Goal: Task Accomplishment & Management: Complete application form

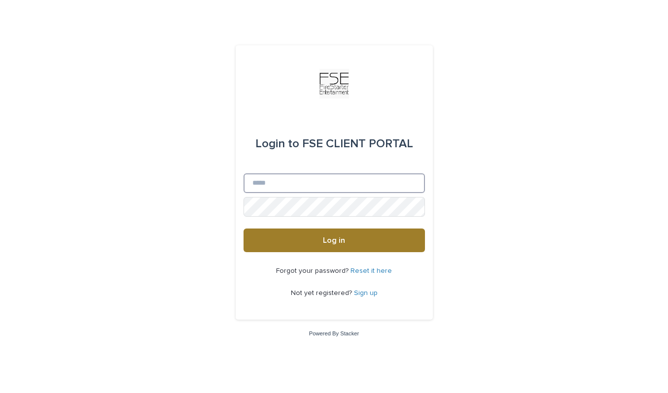
type input "**********"
click at [341, 236] on span "Log in" at bounding box center [334, 240] width 22 height 8
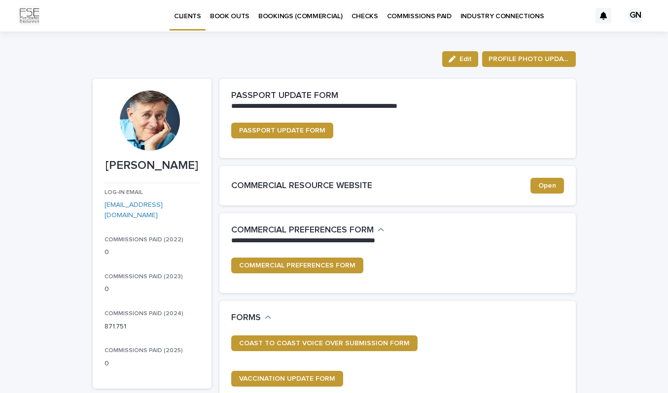
click at [226, 17] on p "BOOK OUTS" at bounding box center [229, 10] width 39 height 21
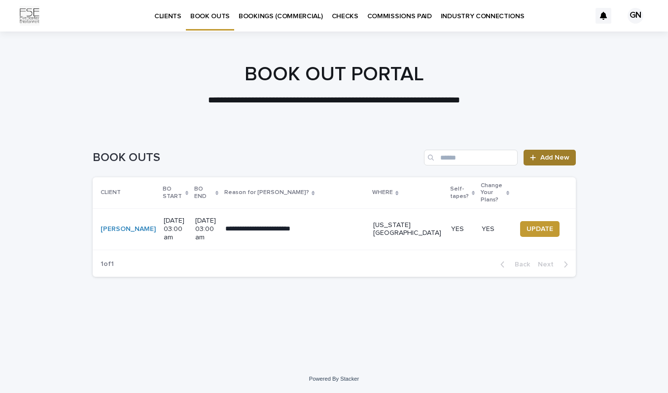
click at [543, 156] on span "Add New" at bounding box center [554, 157] width 29 height 7
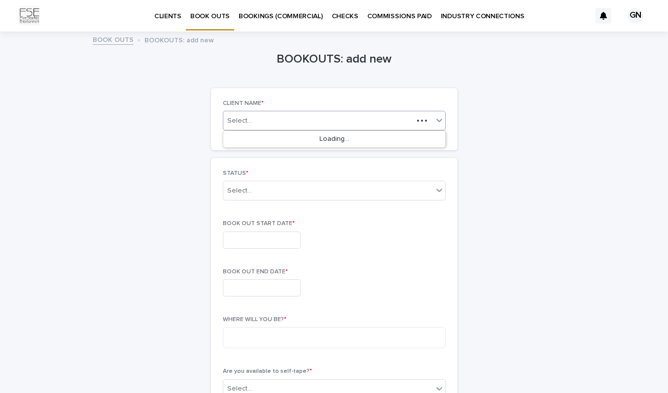
click at [297, 115] on div "Select..." at bounding box center [318, 121] width 190 height 12
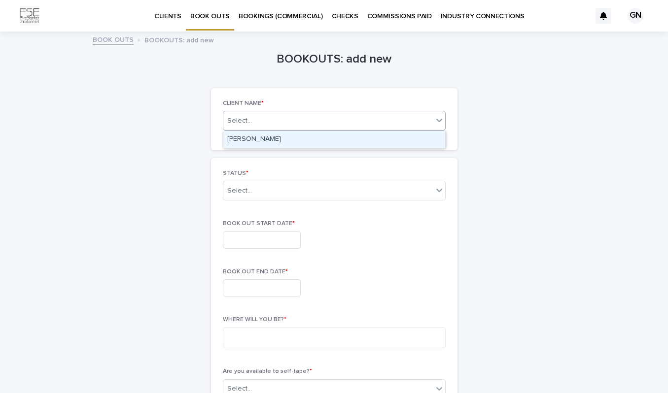
click at [291, 135] on div "[PERSON_NAME]" at bounding box center [334, 139] width 222 height 17
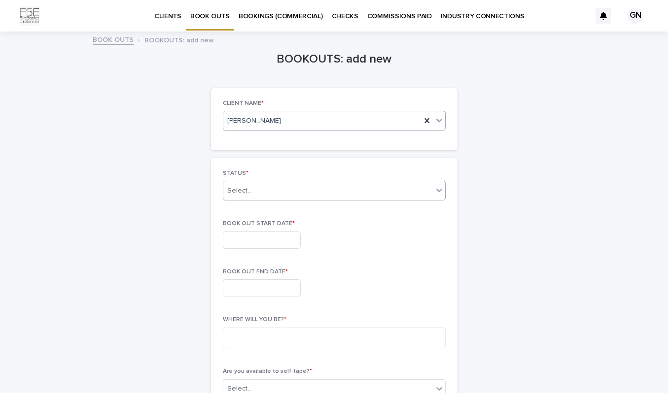
click at [267, 190] on div "Select..." at bounding box center [327, 191] width 209 height 16
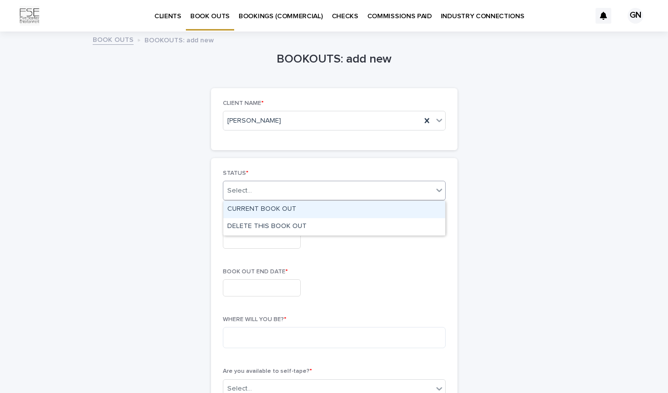
click at [284, 209] on div "CURRENT BOOK OUT" at bounding box center [334, 209] width 222 height 17
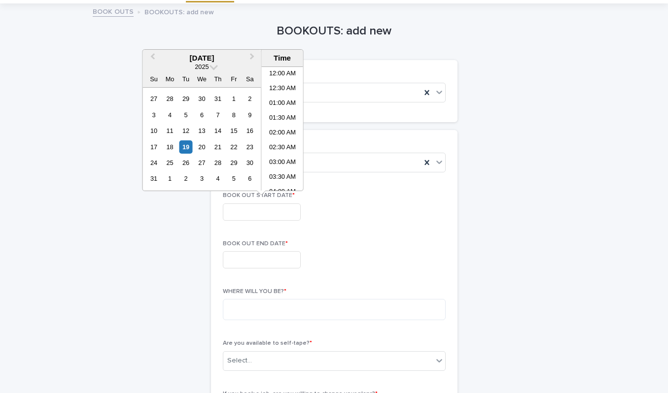
scroll to position [507, 0]
click at [252, 211] on input "text" at bounding box center [262, 211] width 78 height 17
click at [169, 178] on div "1" at bounding box center [169, 178] width 13 height 13
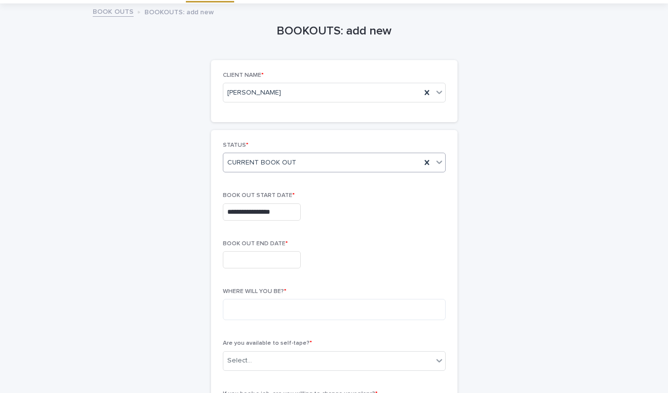
click at [440, 162] on icon at bounding box center [439, 162] width 6 height 3
click at [492, 166] on div "**********" at bounding box center [334, 357] width 483 height 707
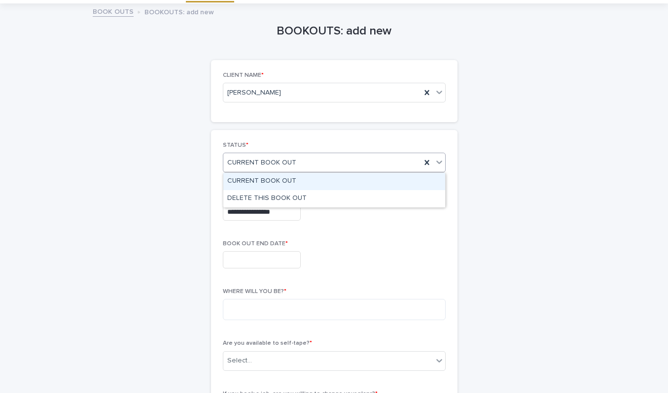
click at [438, 162] on icon at bounding box center [439, 162] width 10 height 10
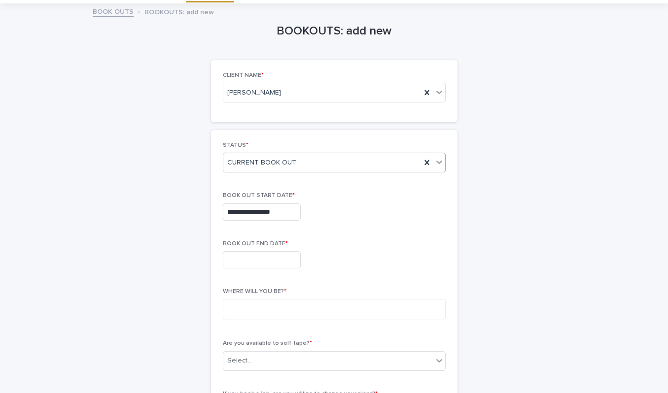
click at [438, 162] on icon at bounding box center [439, 162] width 10 height 10
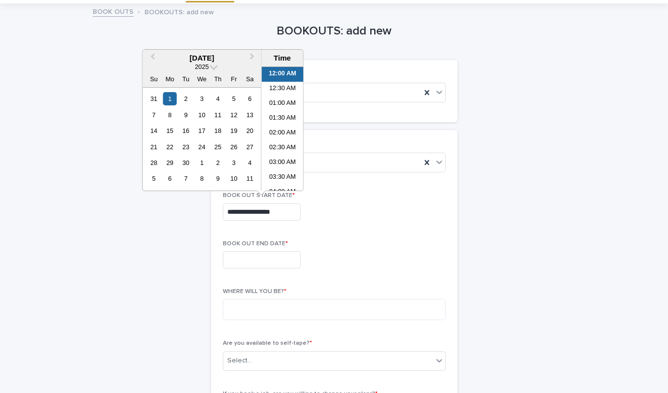
click at [285, 211] on input "**********" at bounding box center [262, 211] width 78 height 17
click at [158, 98] on div "31" at bounding box center [153, 98] width 13 height 13
click at [289, 213] on input "**********" at bounding box center [262, 211] width 78 height 17
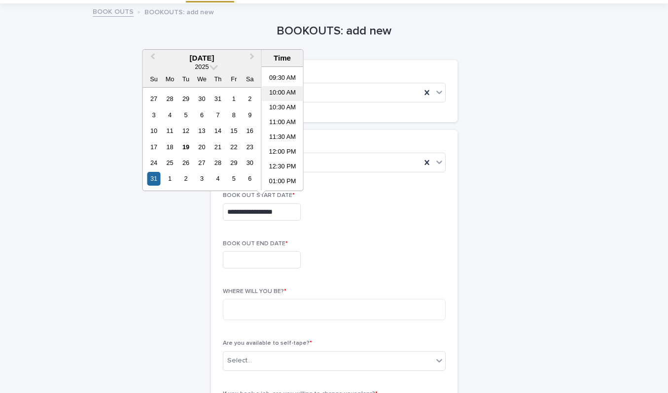
scroll to position [277, 0]
click at [280, 153] on li "12:00 PM" at bounding box center [283, 151] width 42 height 15
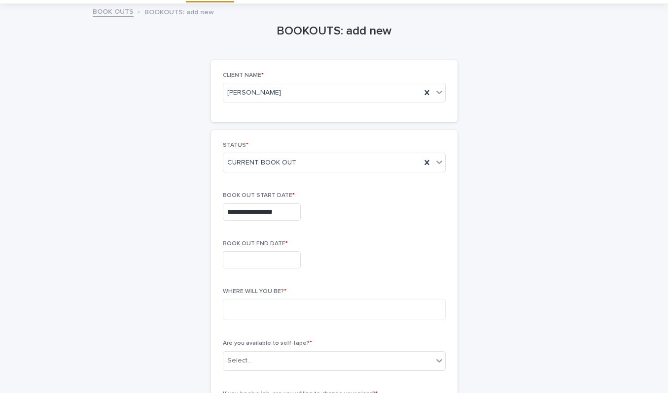
type input "**********"
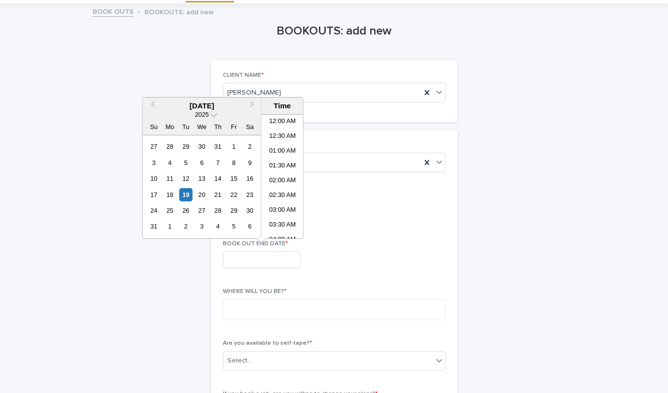
scroll to position [507, 0]
click at [243, 259] on input "text" at bounding box center [262, 259] width 78 height 17
click at [252, 102] on span "Next Month" at bounding box center [252, 105] width 0 height 13
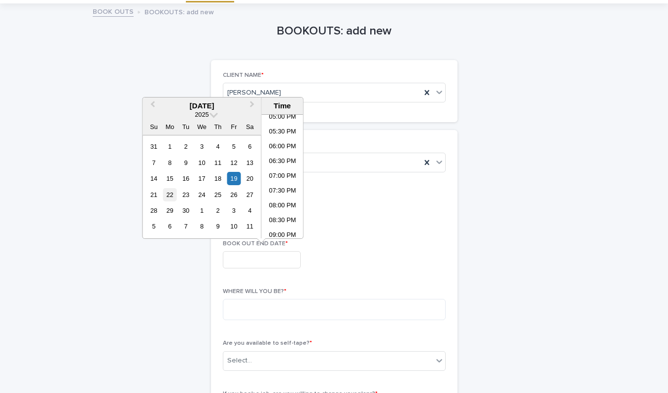
click at [168, 194] on div "22" at bounding box center [169, 194] width 13 height 13
type input "**********"
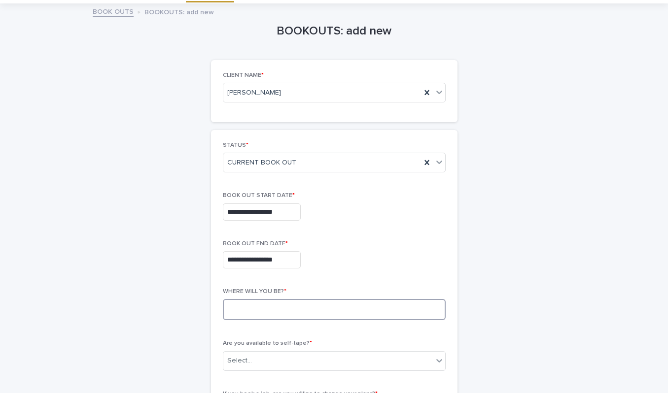
click at [276, 305] on textarea at bounding box center [334, 309] width 223 height 21
type textarea "**********"
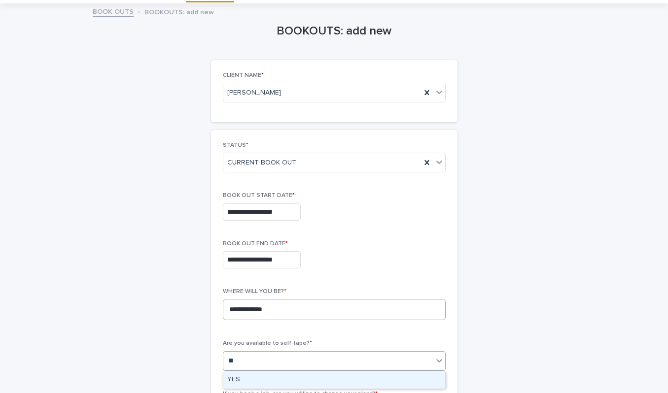
type input "***"
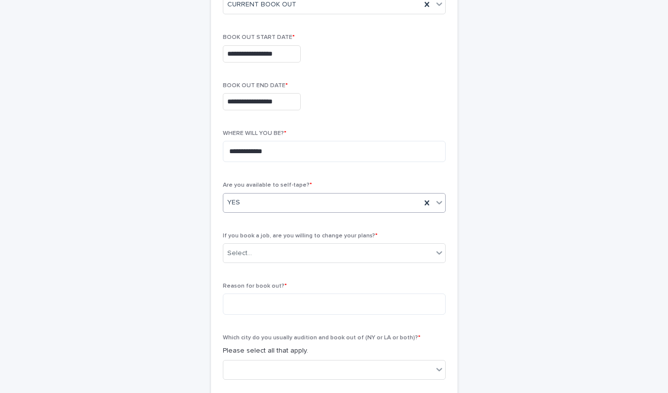
scroll to position [188, 0]
click at [260, 251] on div "Select..." at bounding box center [327, 252] width 209 height 16
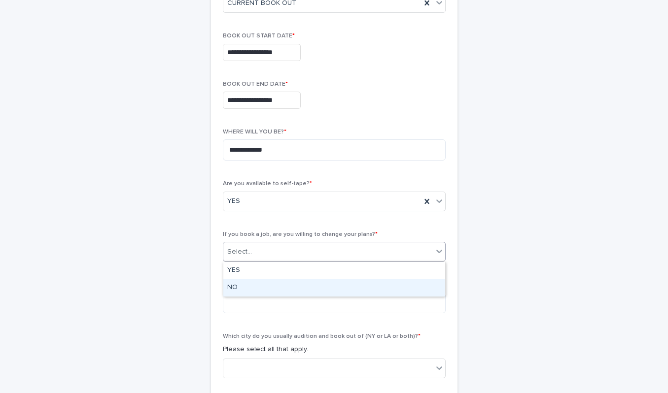
click at [249, 292] on div "NO" at bounding box center [334, 287] width 222 height 17
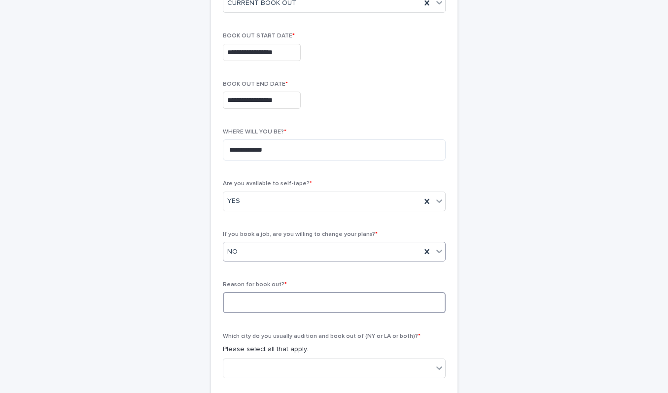
click at [249, 303] on textarea at bounding box center [334, 302] width 223 height 21
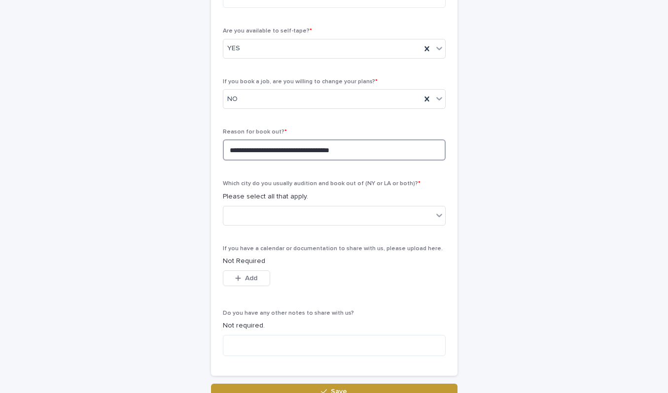
scroll to position [341, 0]
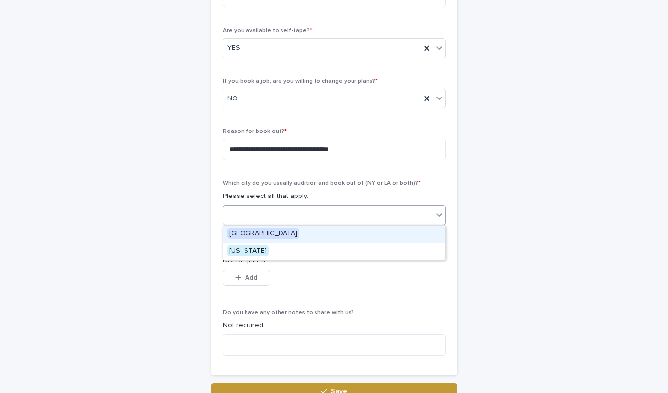
click at [265, 214] on div at bounding box center [327, 215] width 209 height 16
click at [265, 232] on span "Los Angeles" at bounding box center [263, 233] width 72 height 11
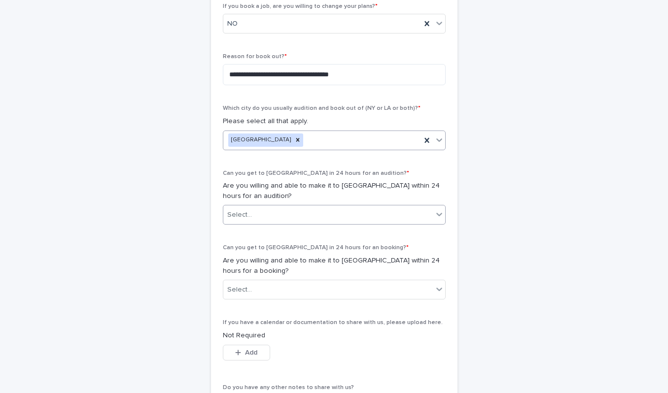
scroll to position [415, 0]
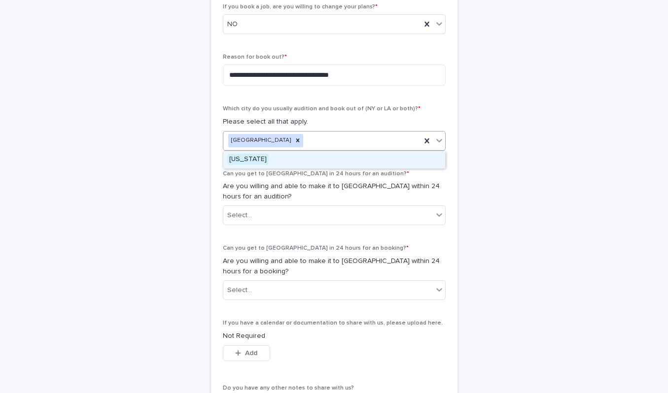
click at [288, 140] on div "Los Angeles" at bounding box center [322, 140] width 198 height 17
click at [279, 157] on div "New York" at bounding box center [334, 159] width 222 height 17
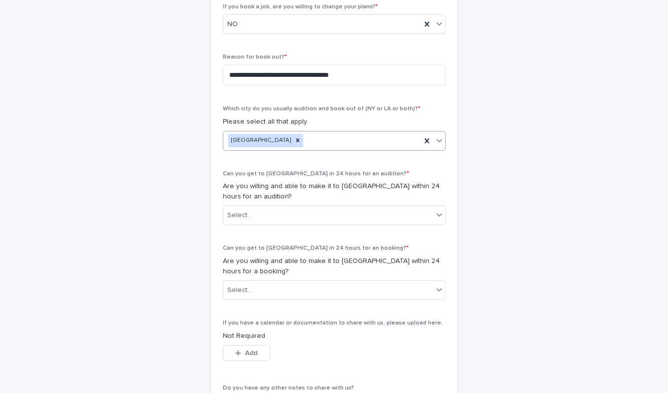
scroll to position [490, 0]
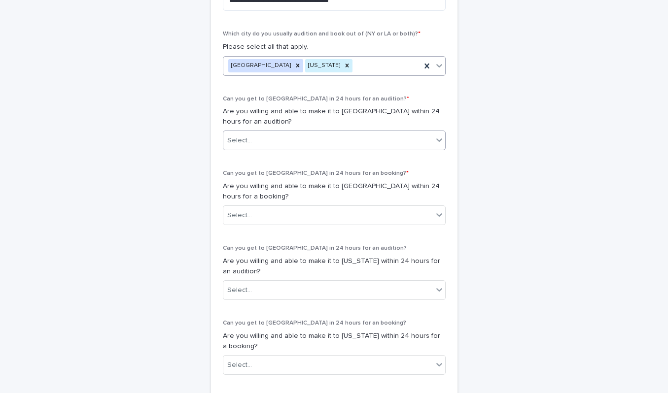
click at [261, 137] on div "Select..." at bounding box center [327, 141] width 209 height 16
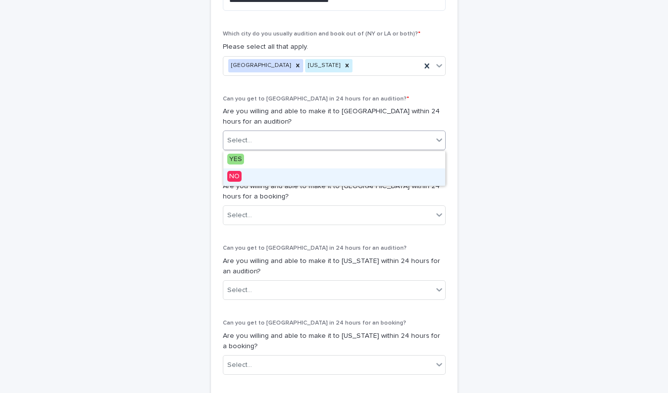
click at [239, 179] on span "NO" at bounding box center [234, 176] width 14 height 11
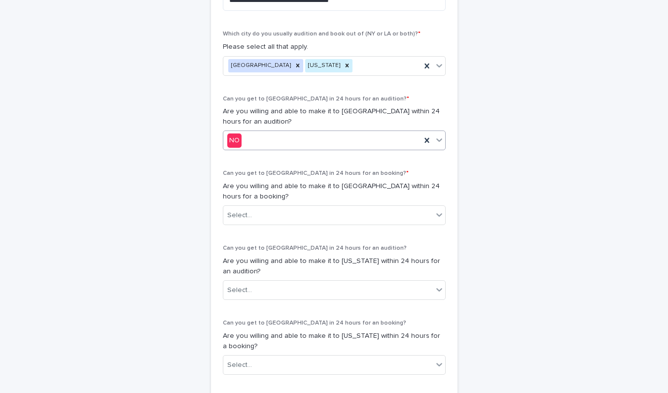
scroll to position [514, 0]
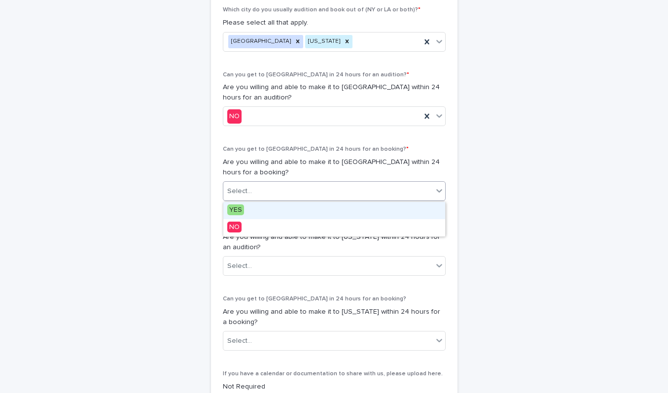
click at [253, 190] on div "Select..." at bounding box center [327, 191] width 209 height 16
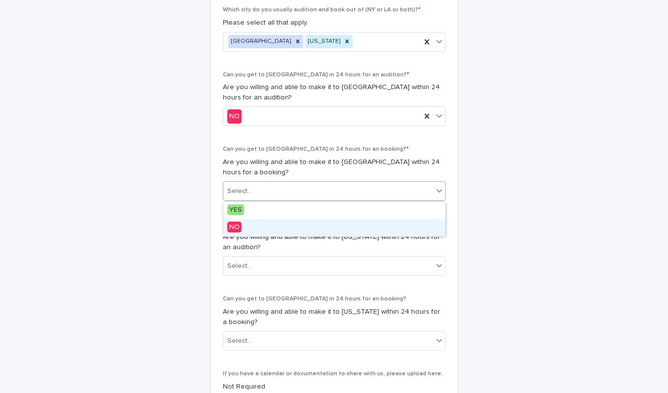
click at [240, 224] on span "NO" at bounding box center [234, 227] width 14 height 11
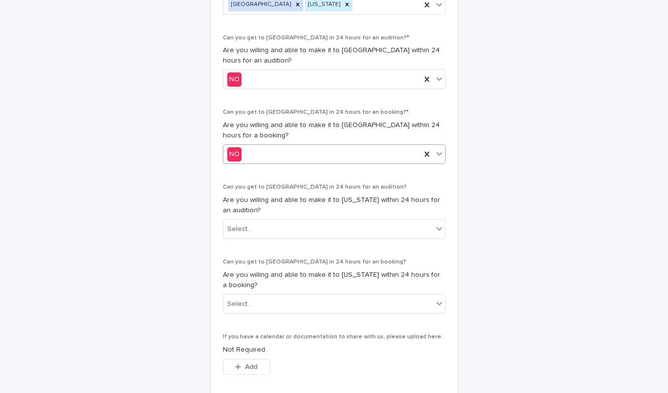
scroll to position [595, 0]
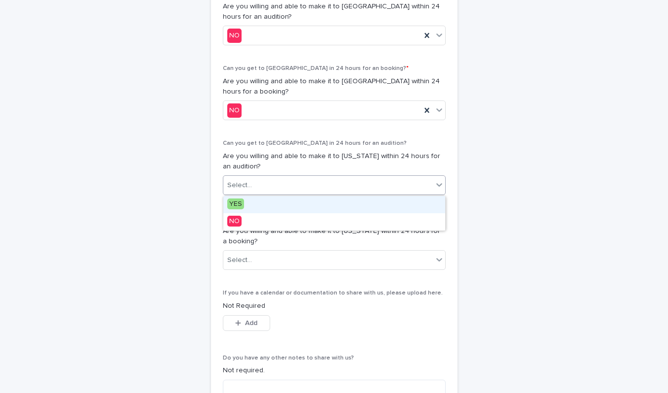
click at [273, 182] on div "Select..." at bounding box center [327, 185] width 209 height 16
click at [249, 203] on div "YES" at bounding box center [334, 204] width 222 height 17
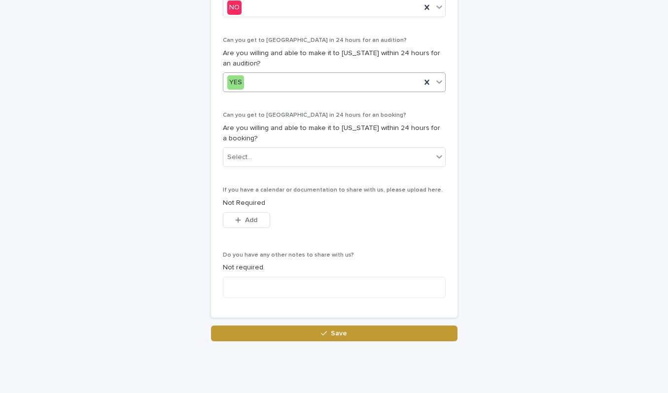
scroll to position [702, 0]
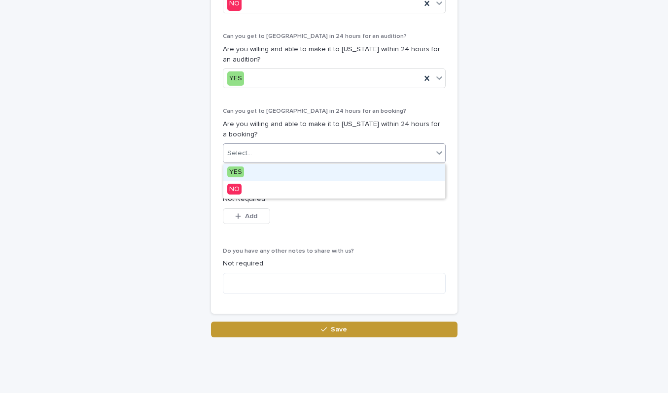
click at [247, 154] on div "Select..." at bounding box center [239, 153] width 25 height 10
click at [241, 170] on span "YES" at bounding box center [235, 172] width 17 height 11
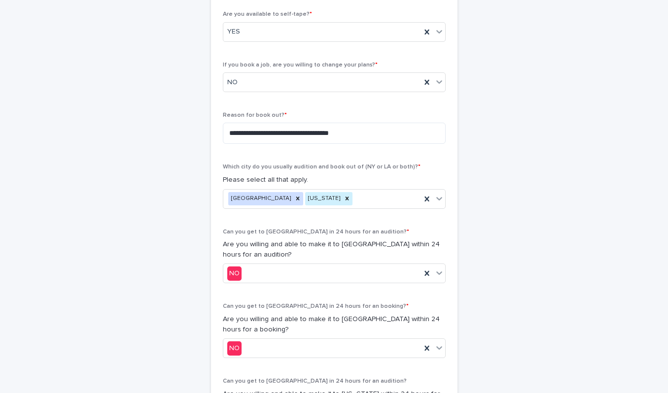
scroll to position [350, 0]
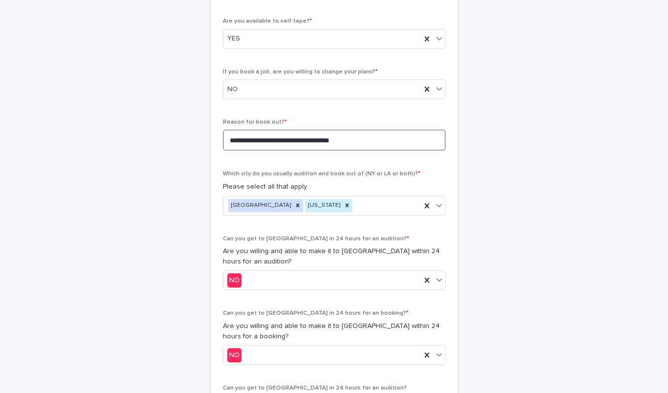
click at [236, 141] on textarea "**********" at bounding box center [334, 140] width 223 height 21
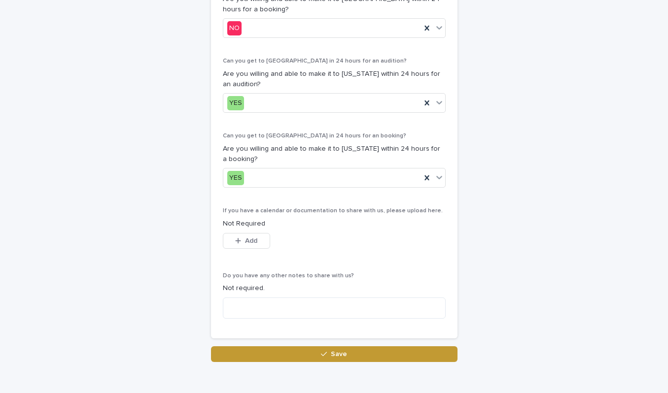
scroll to position [681, 0]
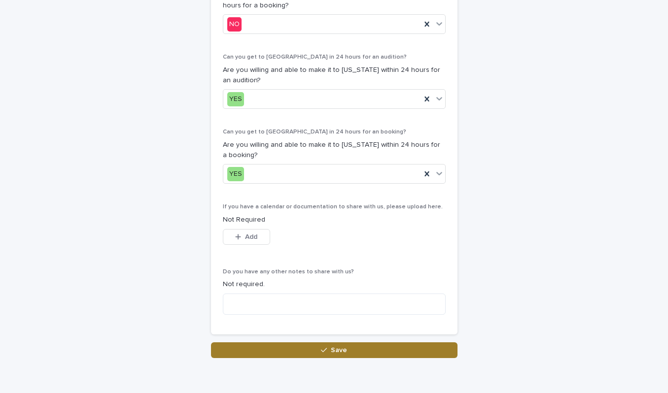
type textarea "**********"
click at [329, 351] on div "button" at bounding box center [326, 350] width 10 height 7
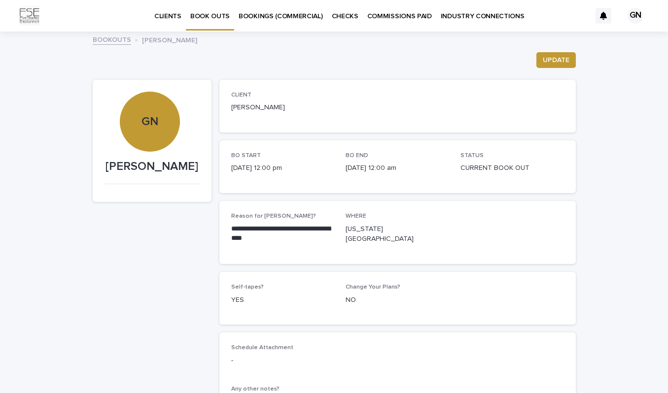
click at [635, 16] on div "GN" at bounding box center [635, 16] width 16 height 16
click at [610, 44] on p "Log Out" at bounding box center [626, 42] width 62 height 17
